Goal: Navigation & Orientation: Find specific page/section

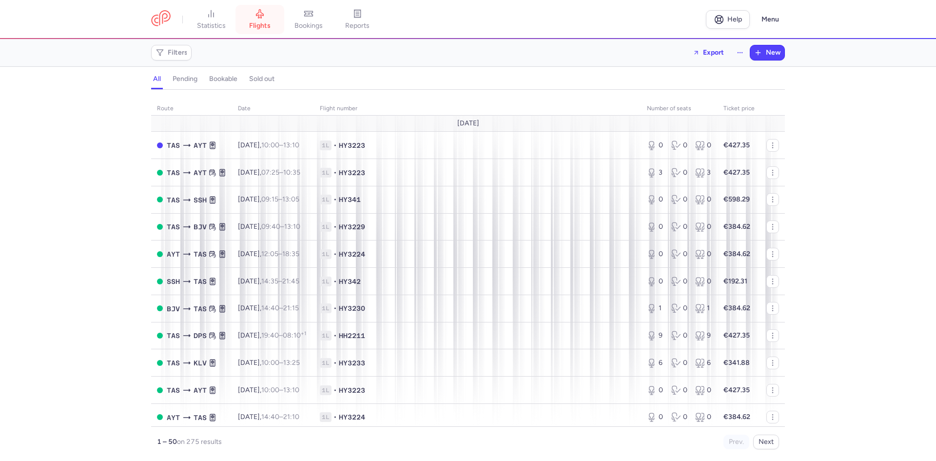
click at [270, 18] on link "flights" at bounding box center [260, 19] width 49 height 21
click at [306, 27] on span "bookings" at bounding box center [309, 25] width 28 height 9
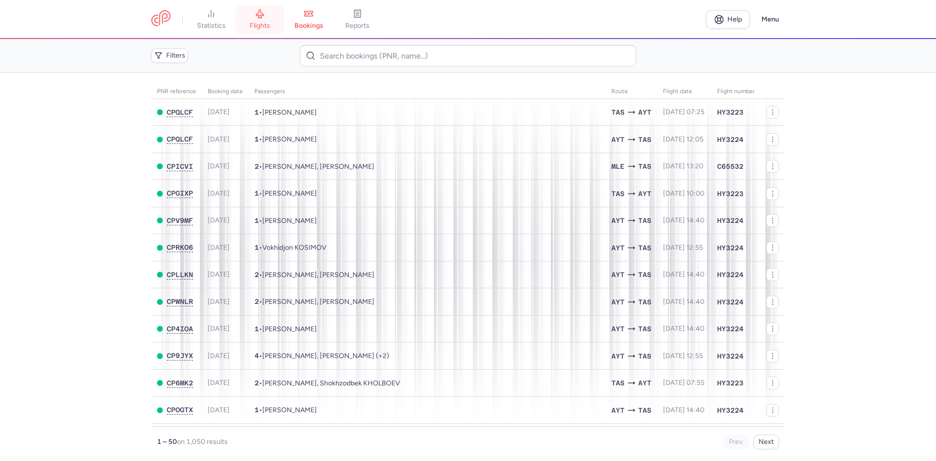
click at [268, 20] on link "flights" at bounding box center [260, 19] width 49 height 21
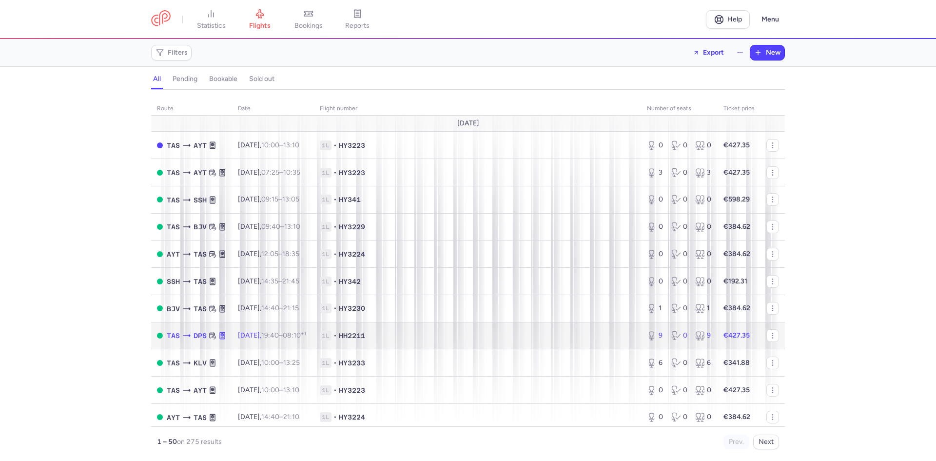
click at [286, 340] on td "[DATE] 19:40 – 08:10 +1" at bounding box center [273, 335] width 82 height 27
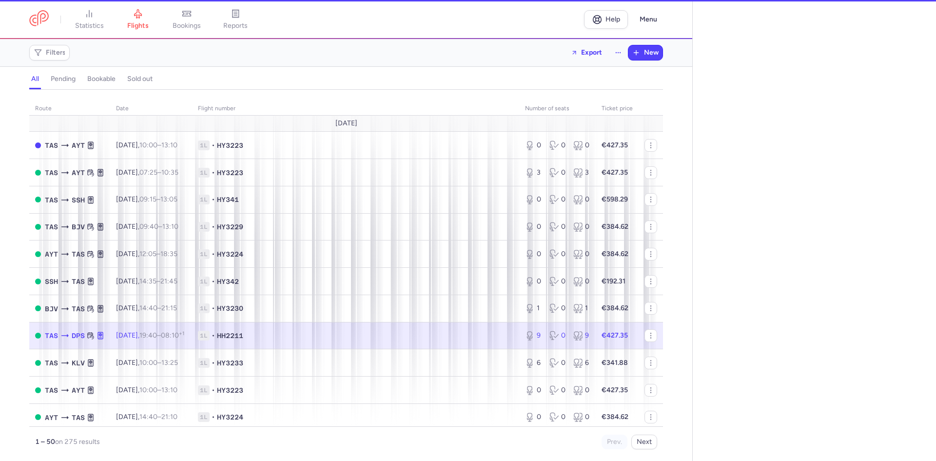
select select "hours"
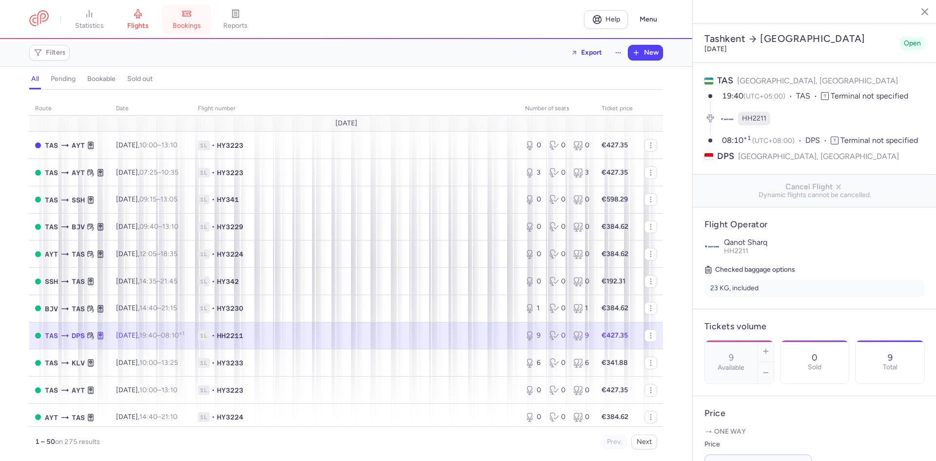
click at [195, 20] on link "bookings" at bounding box center [186, 19] width 49 height 21
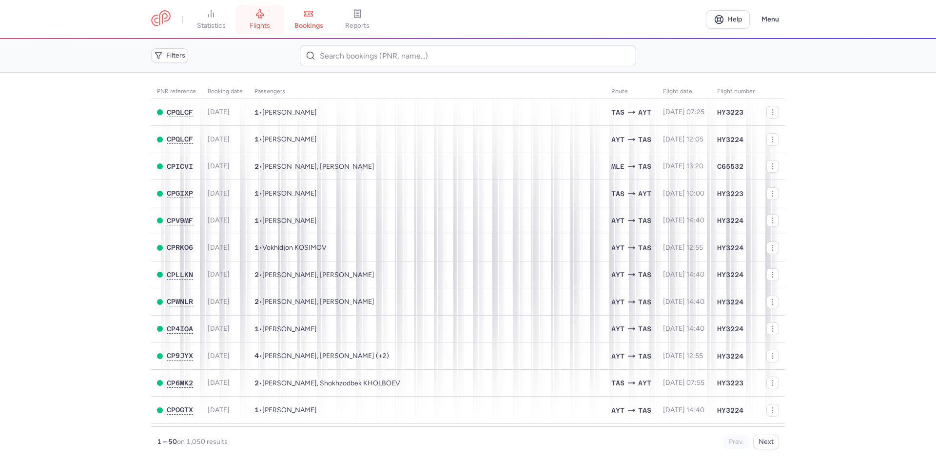
click at [248, 24] on link "flights" at bounding box center [260, 19] width 49 height 21
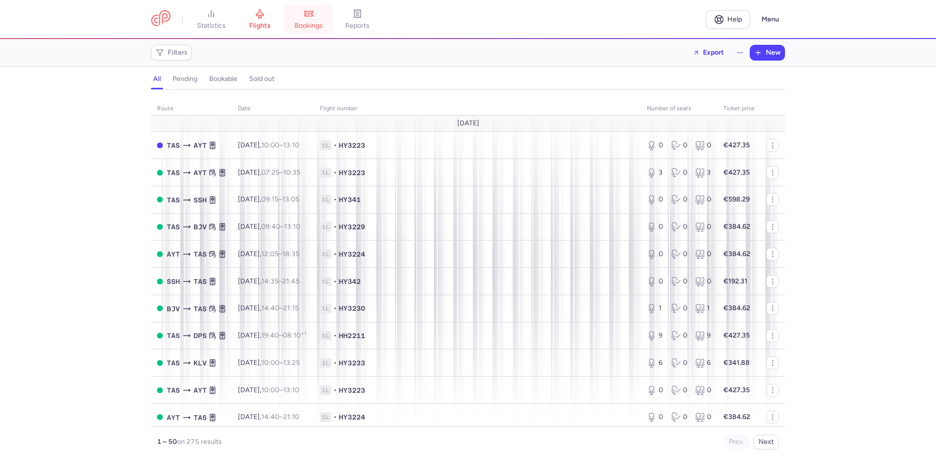
click at [320, 15] on link "bookings" at bounding box center [308, 19] width 49 height 21
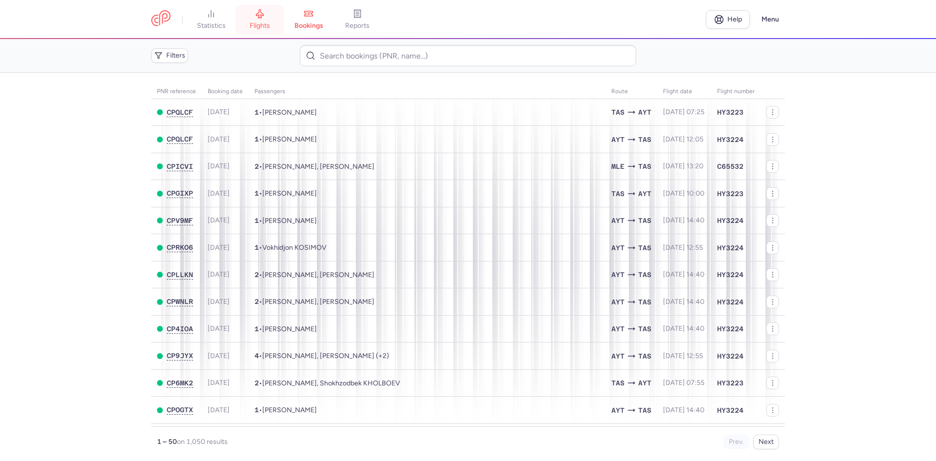
click at [262, 12] on icon at bounding box center [259, 14] width 7 height 9
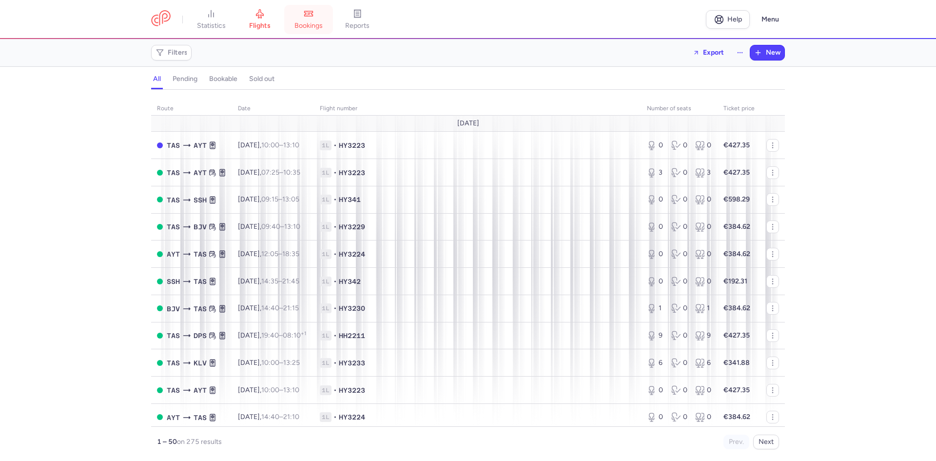
click at [319, 17] on link "bookings" at bounding box center [308, 19] width 49 height 21
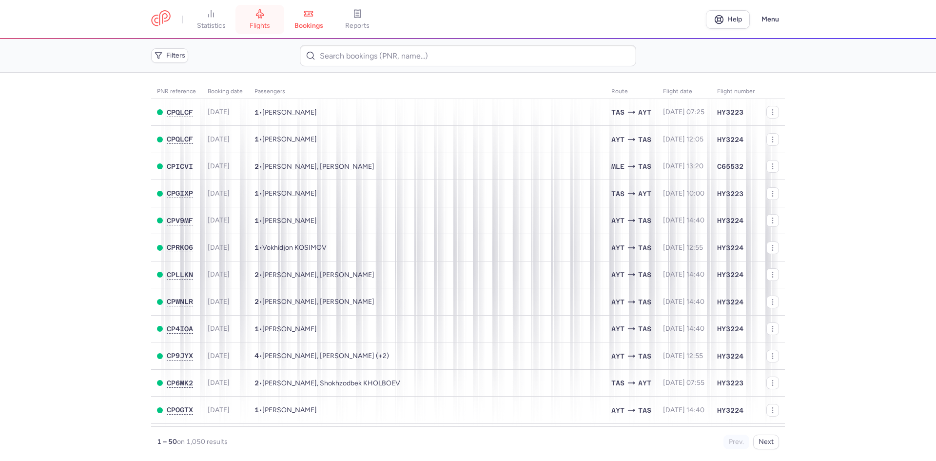
click at [253, 13] on link "flights" at bounding box center [260, 19] width 49 height 21
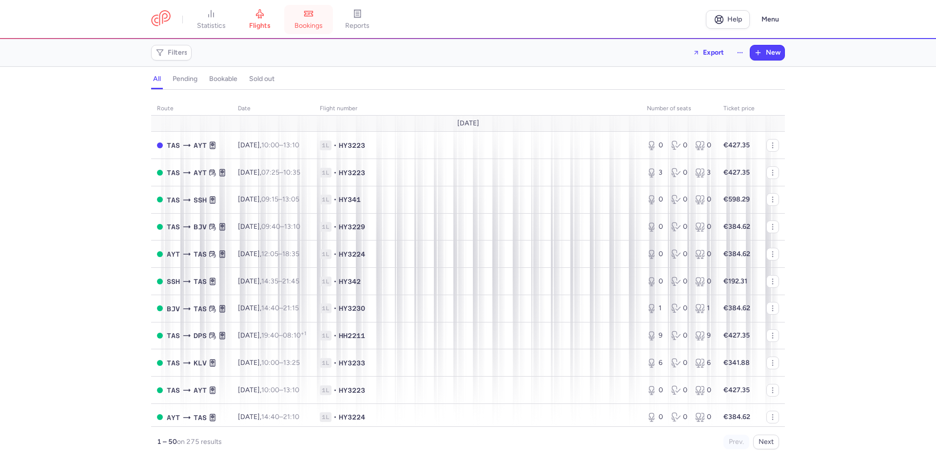
click at [306, 17] on link "bookings" at bounding box center [308, 19] width 49 height 21
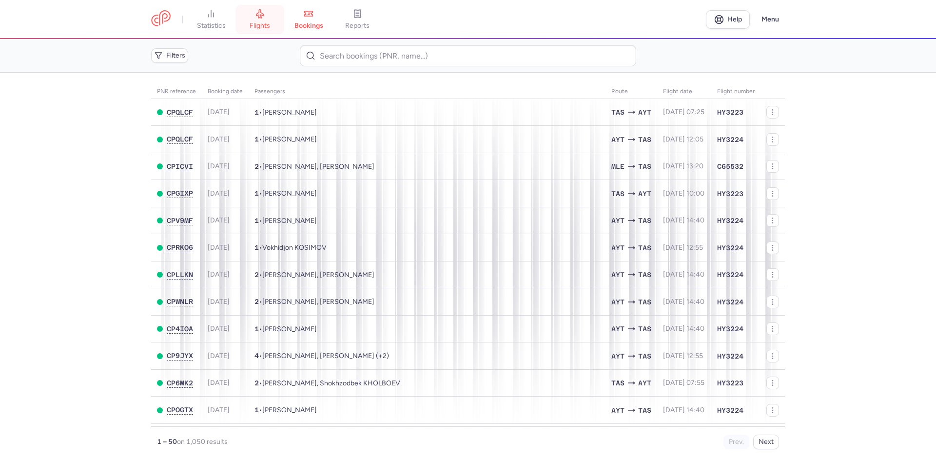
click at [260, 16] on icon at bounding box center [260, 14] width 10 height 10
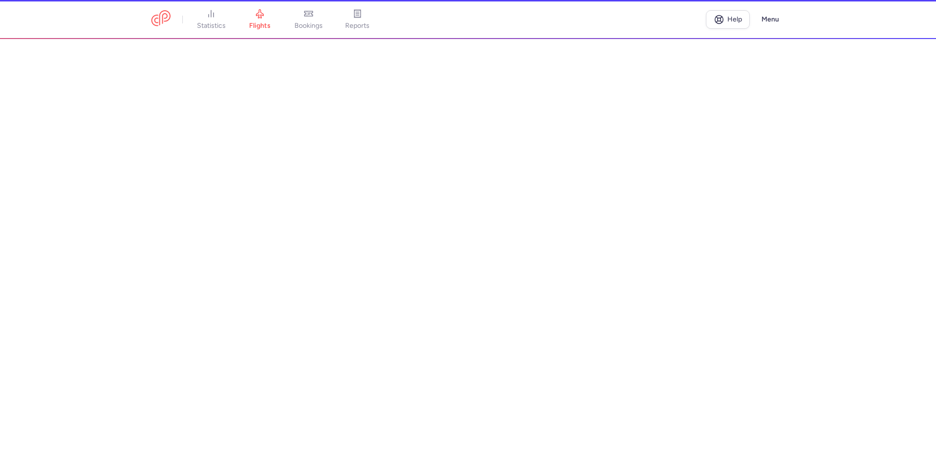
click at [311, 15] on li "bookings" at bounding box center [308, 19] width 49 height 21
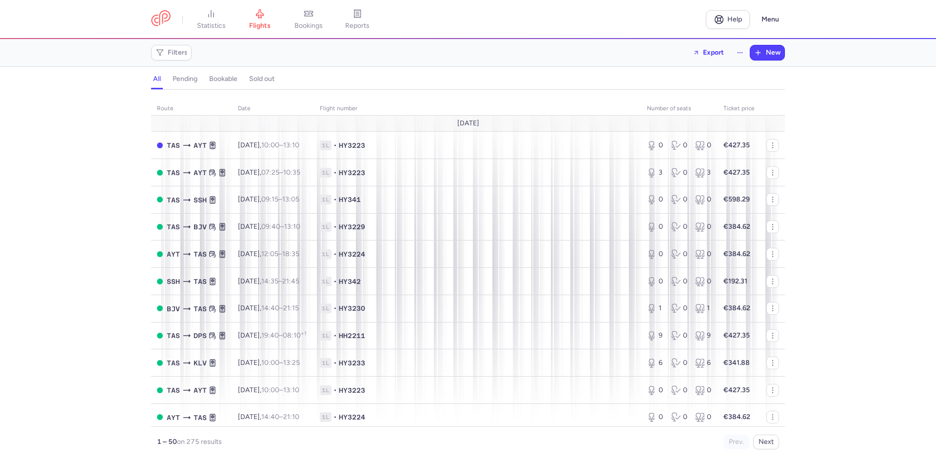
click at [311, 15] on icon at bounding box center [309, 14] width 10 height 10
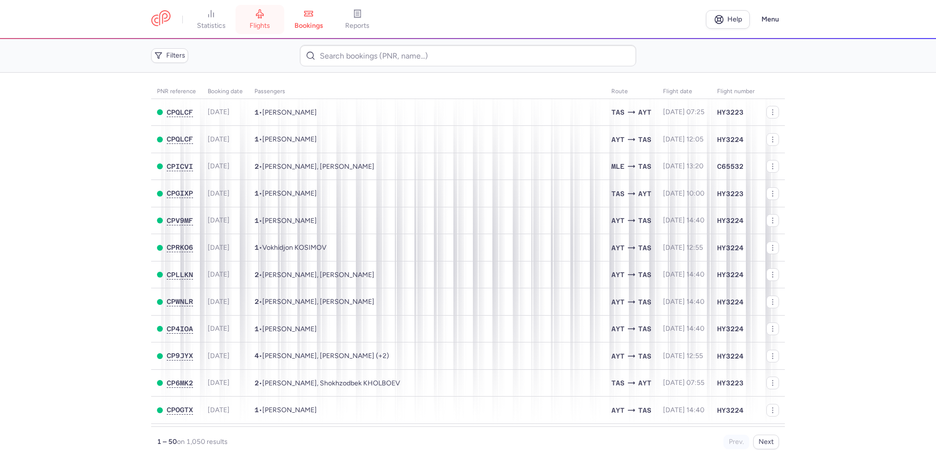
click at [275, 20] on link "flights" at bounding box center [260, 19] width 49 height 21
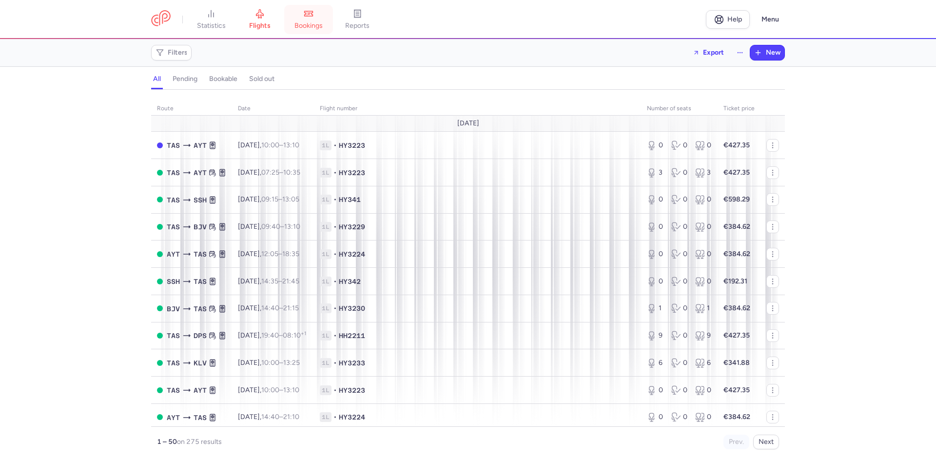
click at [312, 23] on span "bookings" at bounding box center [309, 25] width 28 height 9
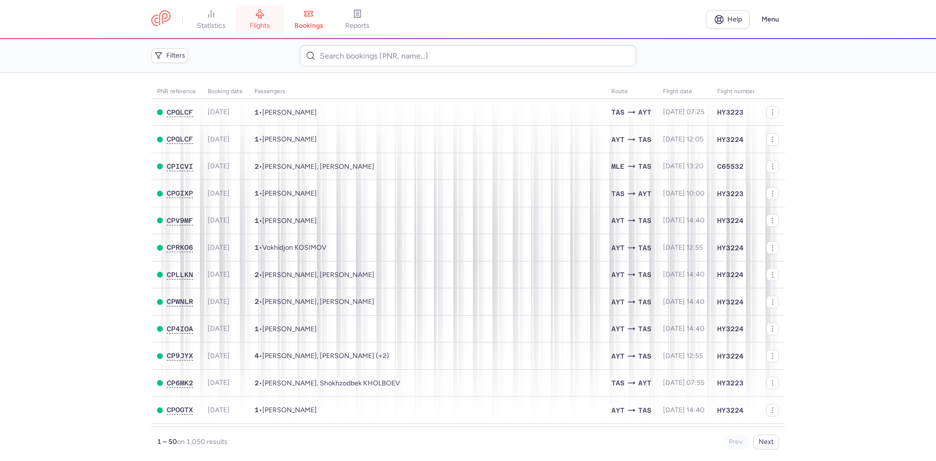
click at [263, 19] on link "flights" at bounding box center [260, 19] width 49 height 21
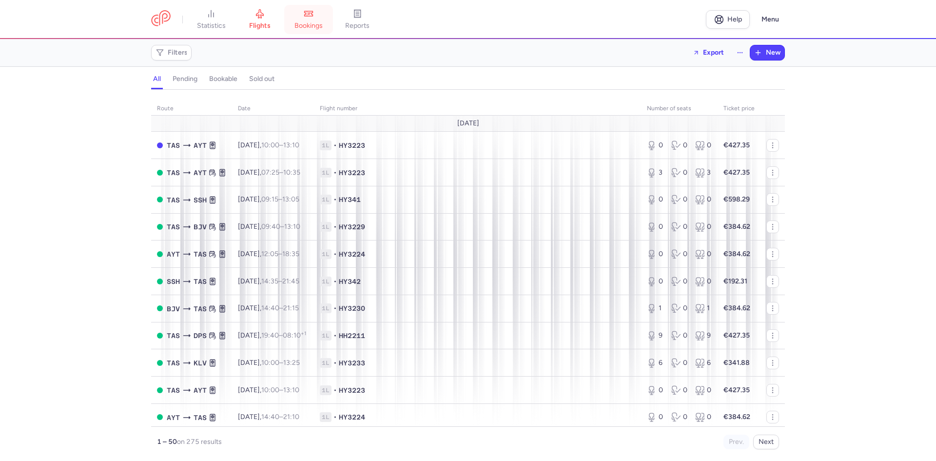
click at [320, 21] on link "bookings" at bounding box center [308, 19] width 49 height 21
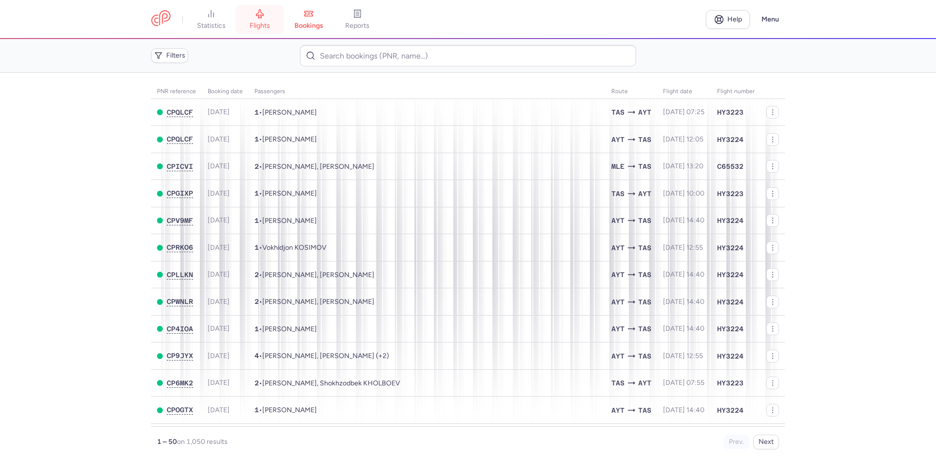
click at [267, 19] on link "flights" at bounding box center [260, 19] width 49 height 21
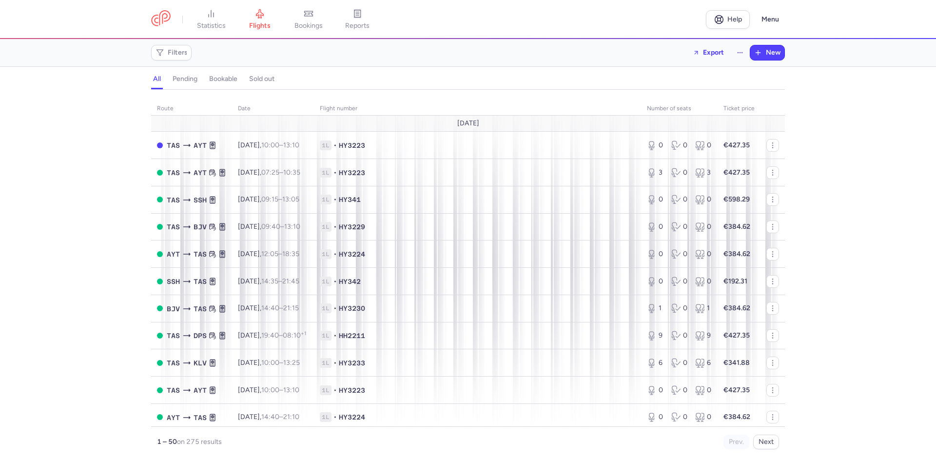
click at [311, 20] on link "bookings" at bounding box center [308, 19] width 49 height 21
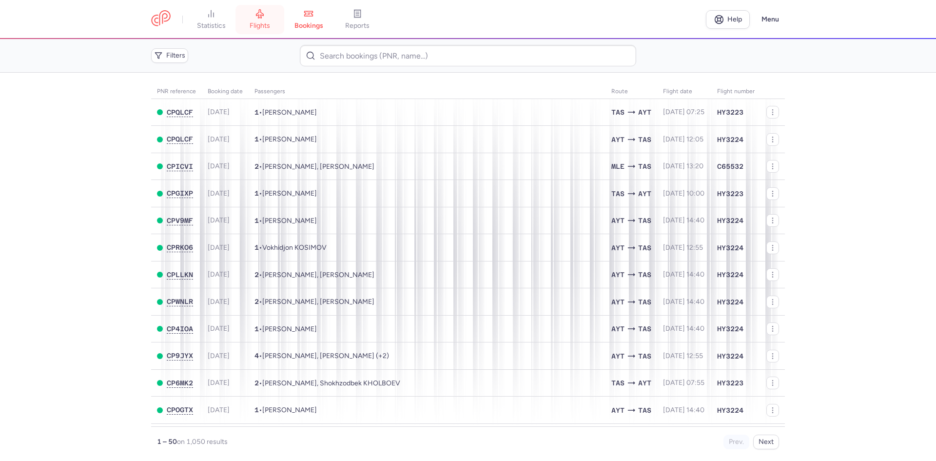
click at [257, 10] on icon at bounding box center [260, 14] width 10 height 10
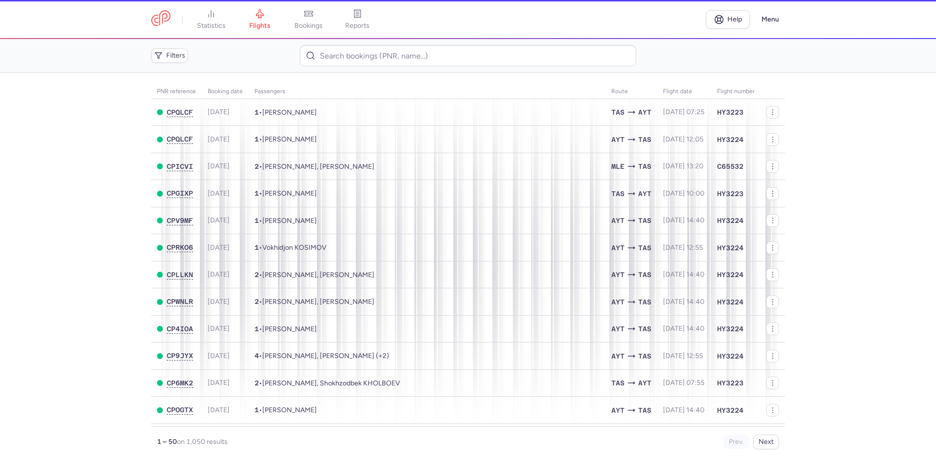
click at [310, 16] on li "bookings" at bounding box center [308, 19] width 49 height 21
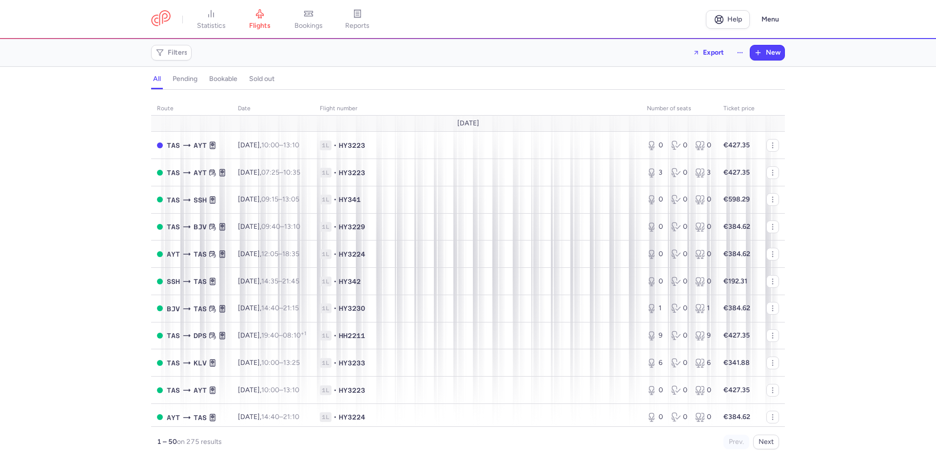
click at [307, 16] on icon at bounding box center [307, 16] width 0 height 0
